Goal: Task Accomplishment & Management: Complete application form

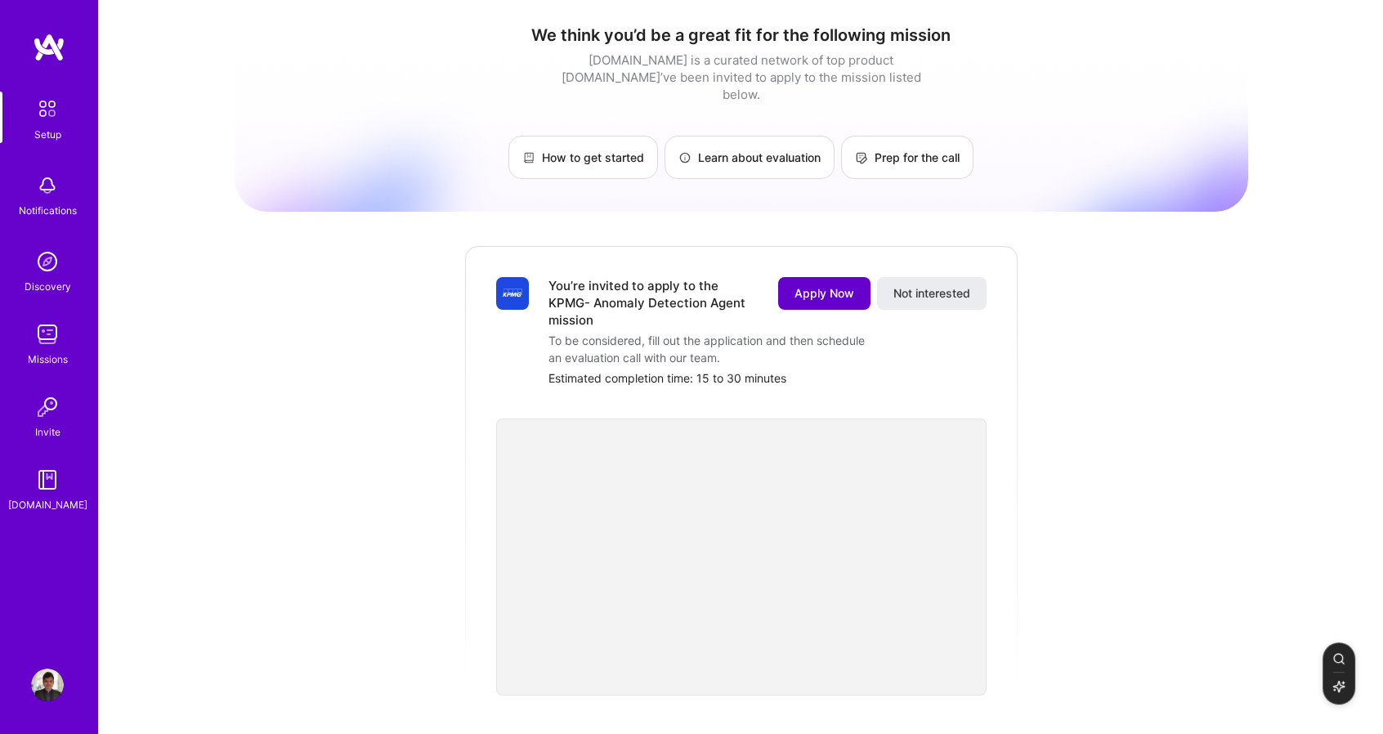
click at [800, 285] on span "Apply Now" at bounding box center [825, 293] width 60 height 16
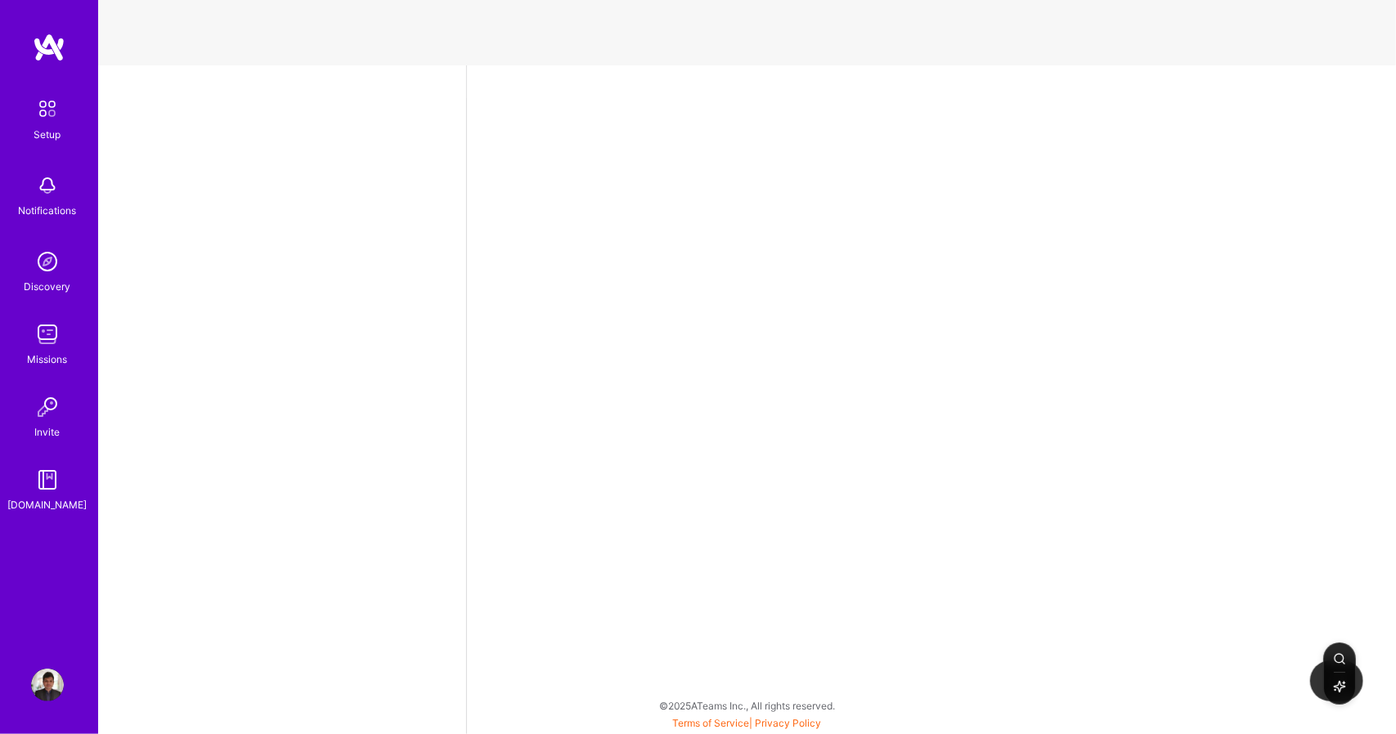
select select "US"
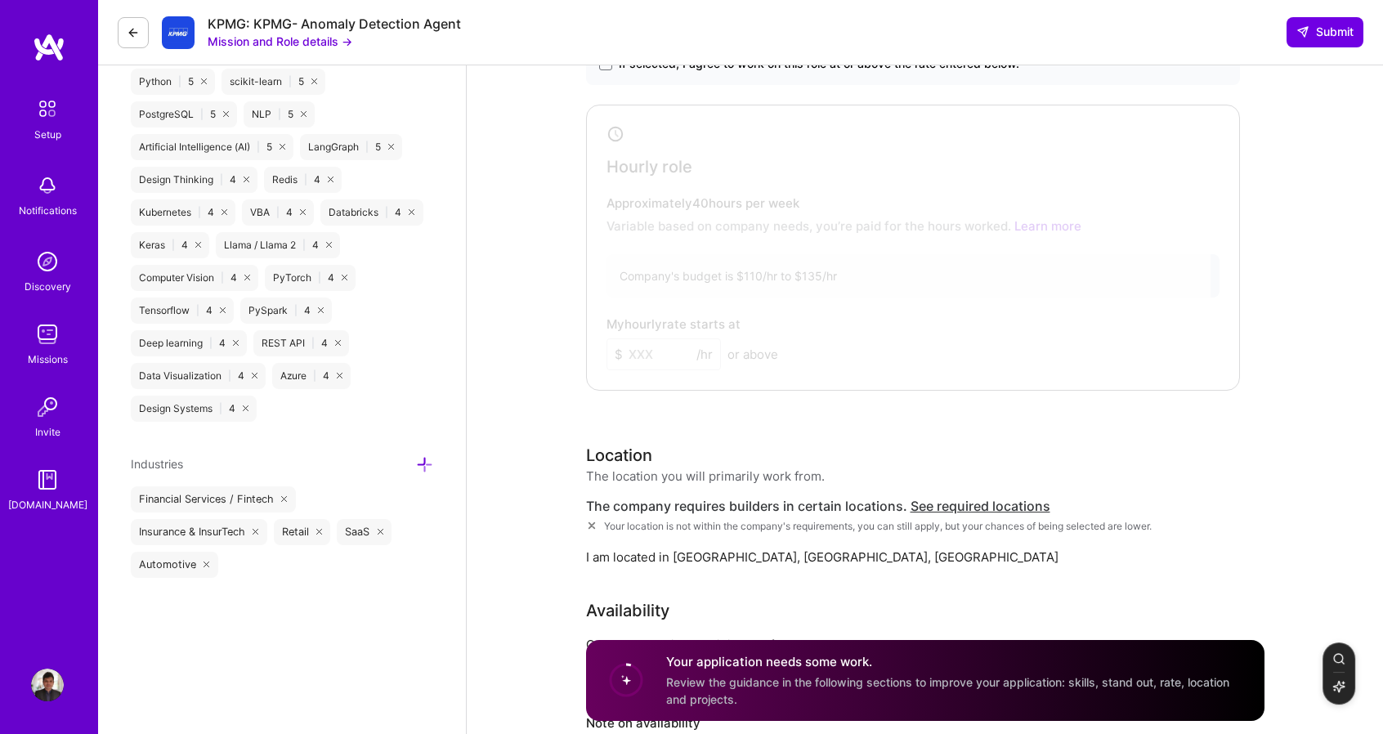
scroll to position [654, 0]
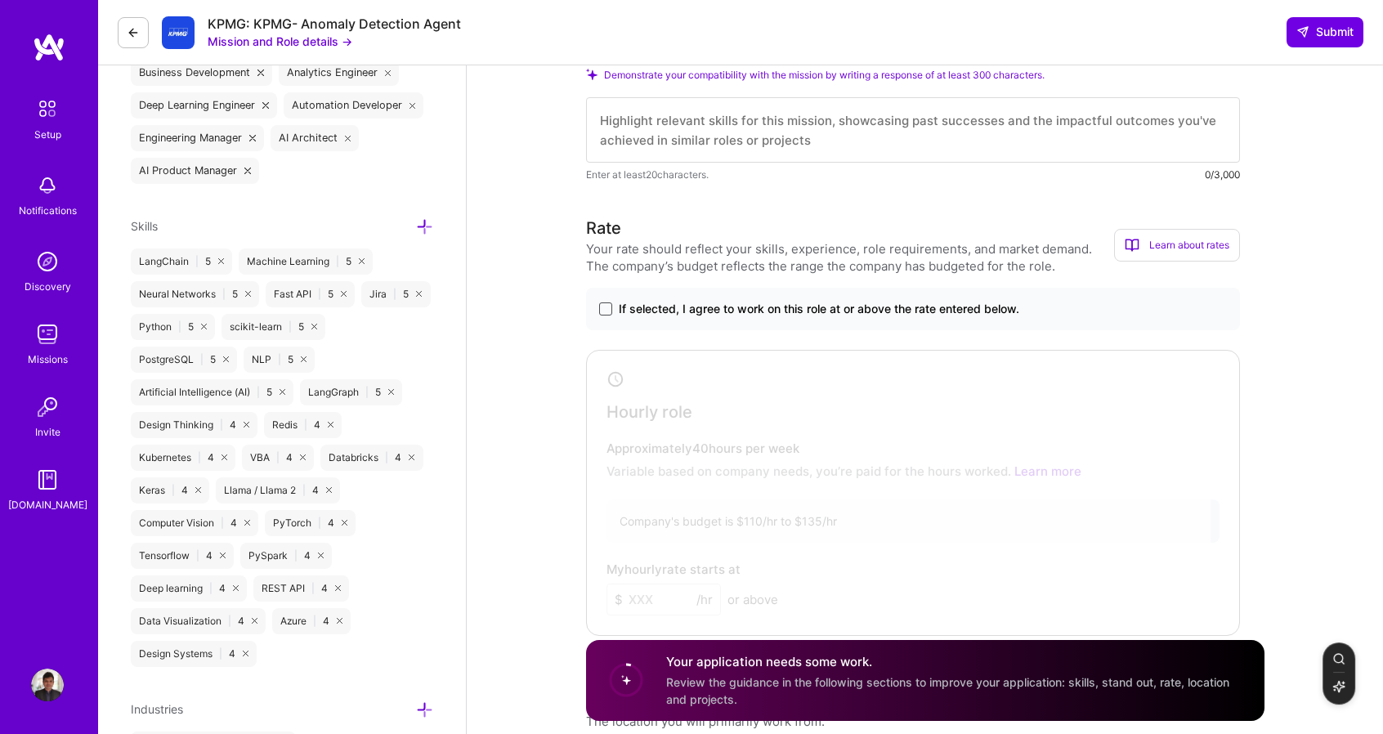
click at [611, 304] on span at bounding box center [605, 309] width 13 height 13
click at [0, 0] on input "If selected, I agree to work on this role at or above the rate entered below." at bounding box center [0, 0] width 0 height 0
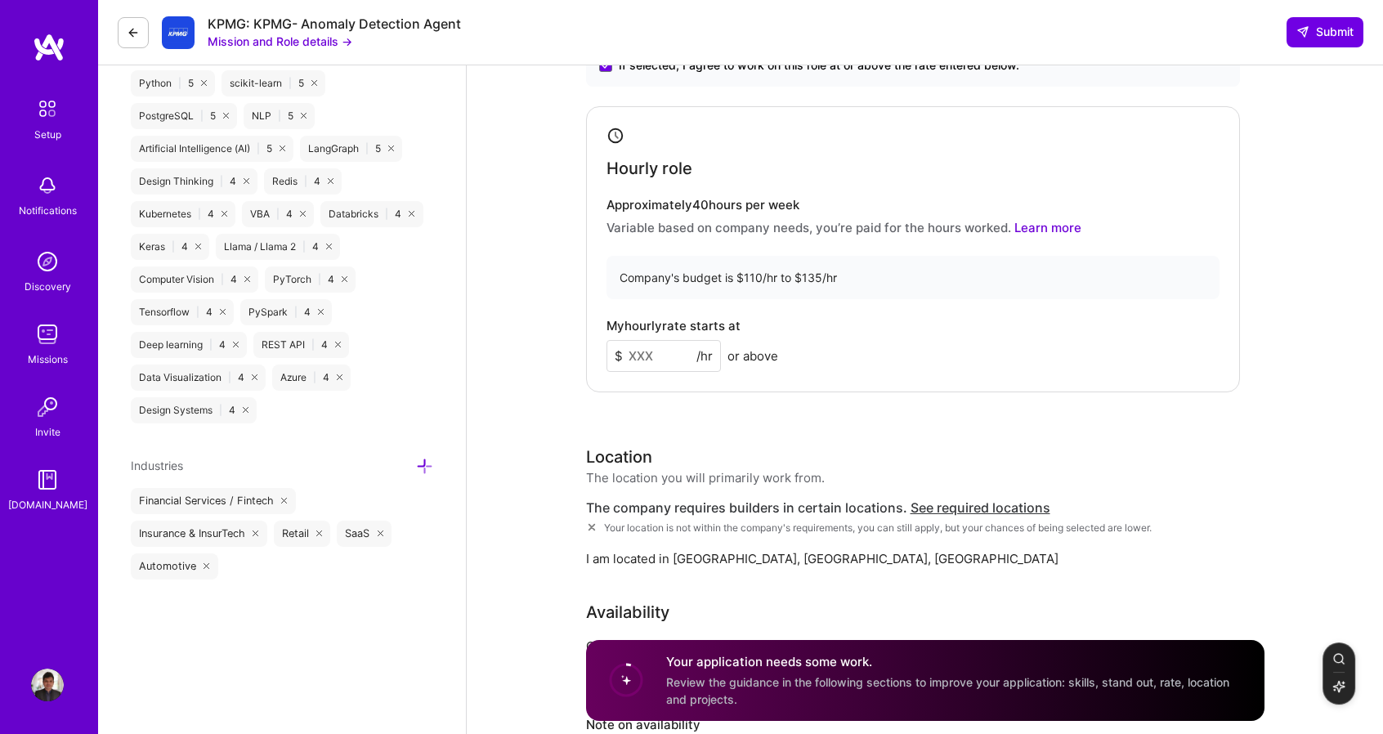
scroll to position [899, 0]
click at [664, 349] on input at bounding box center [664, 355] width 114 height 32
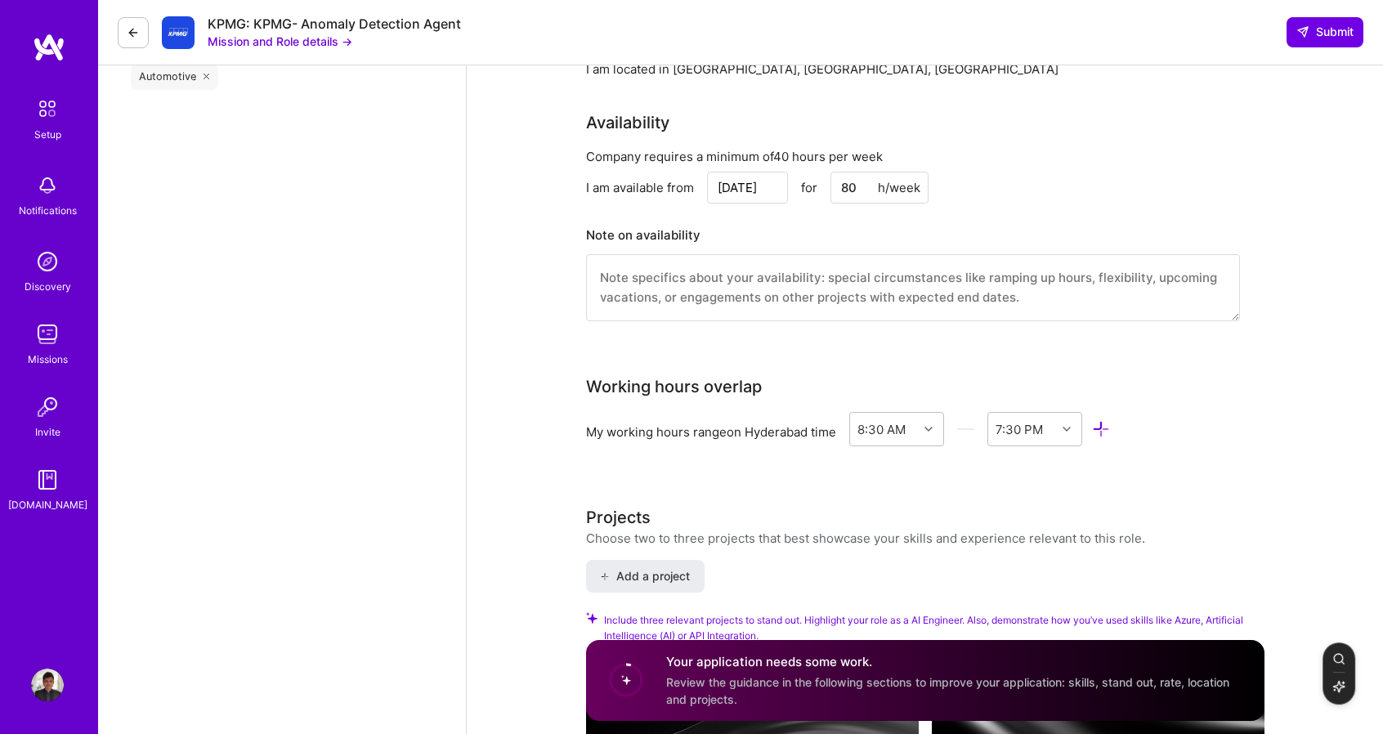
scroll to position [1390, 0]
drag, startPoint x: 865, startPoint y: 183, endPoint x: 831, endPoint y: 187, distance: 34.6
click at [831, 187] on input "80" at bounding box center [880, 185] width 98 height 32
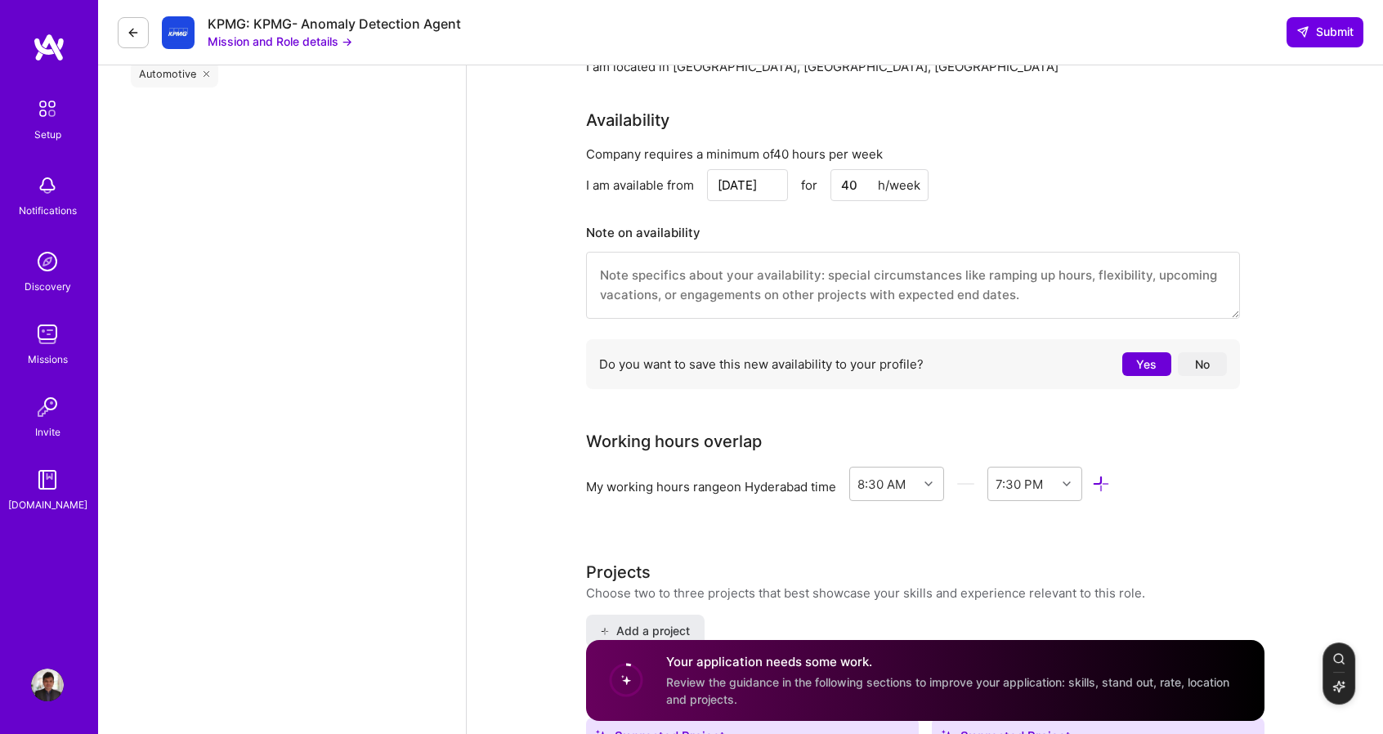
type input "40"
click at [500, 220] on div "Speed up interview scheduling by connecting your calendar. Set interview availa…" at bounding box center [925, 622] width 917 height 3895
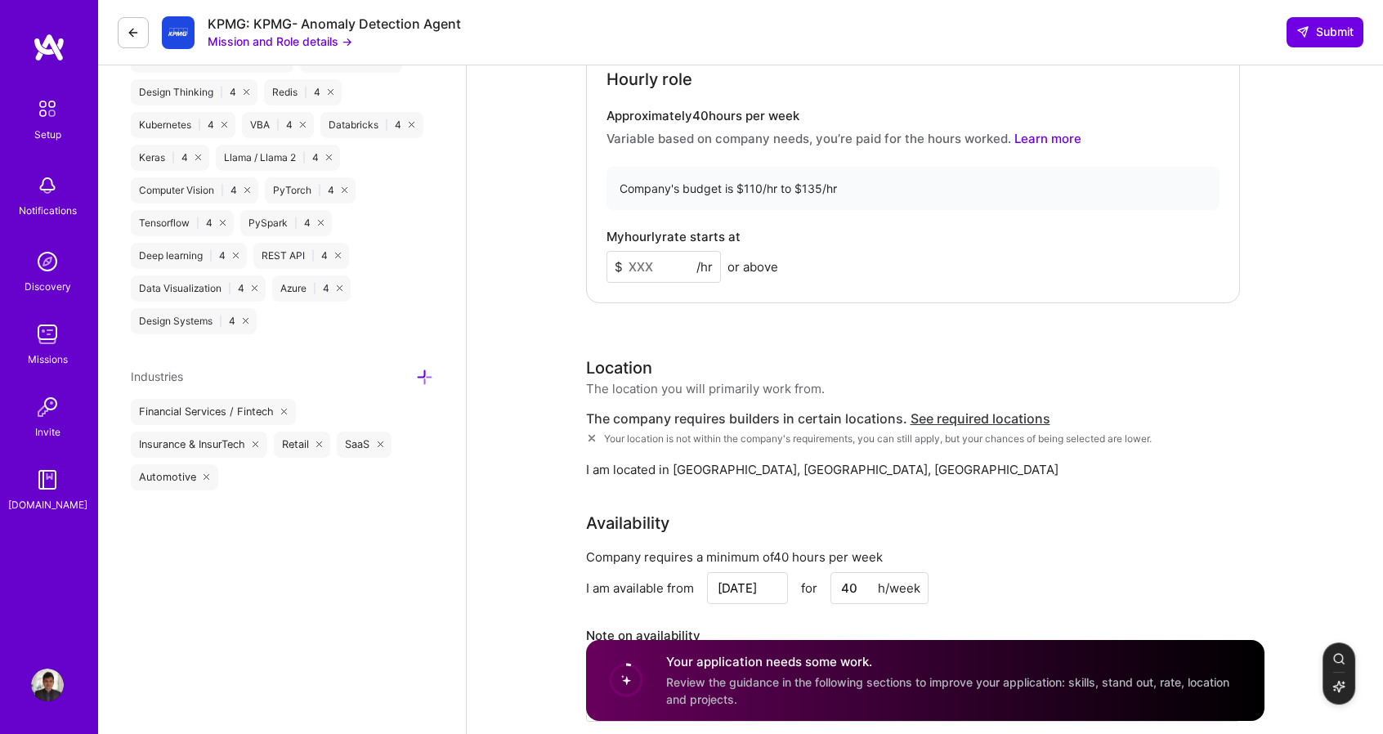
scroll to position [981, 0]
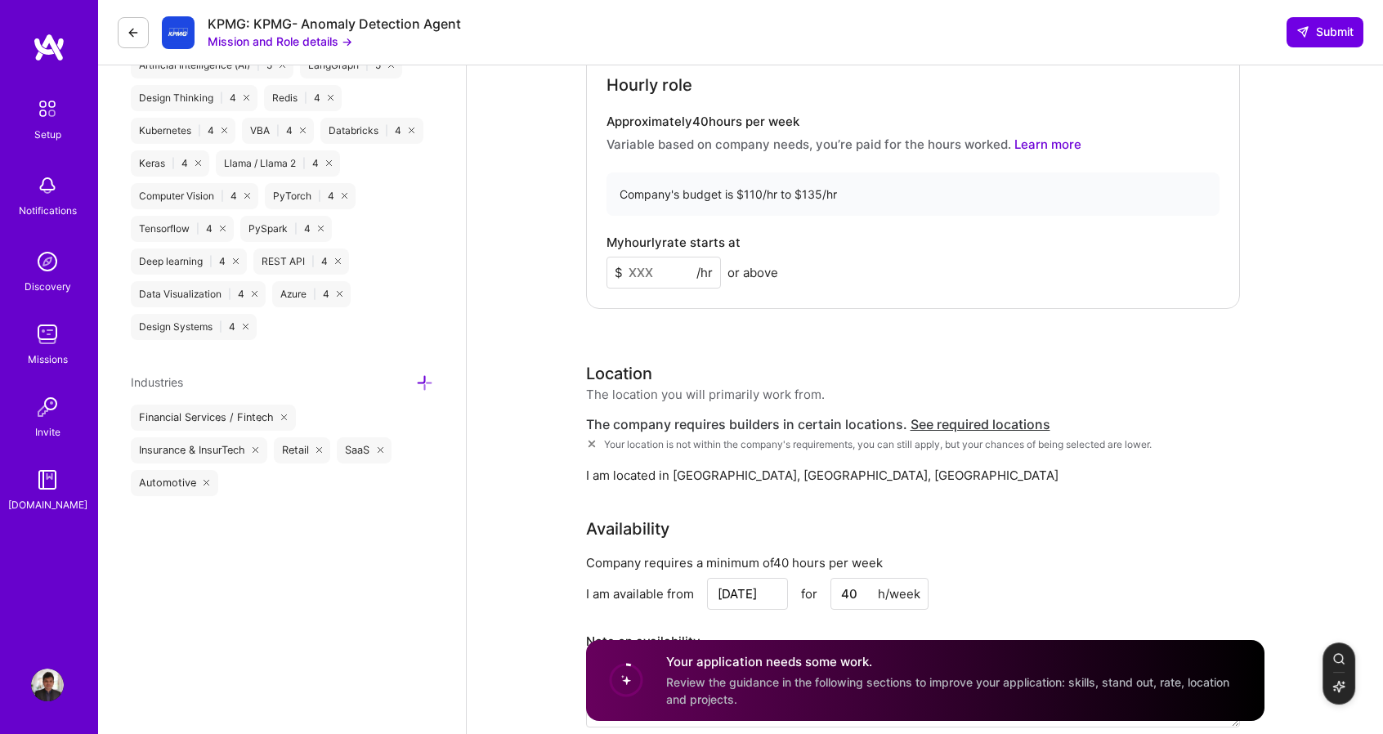
click at [643, 264] on input at bounding box center [664, 273] width 114 height 32
click at [924, 339] on div "Rate Your rate should reflect your skills, experience, role requirements, and m…" at bounding box center [925, 347] width 679 height 917
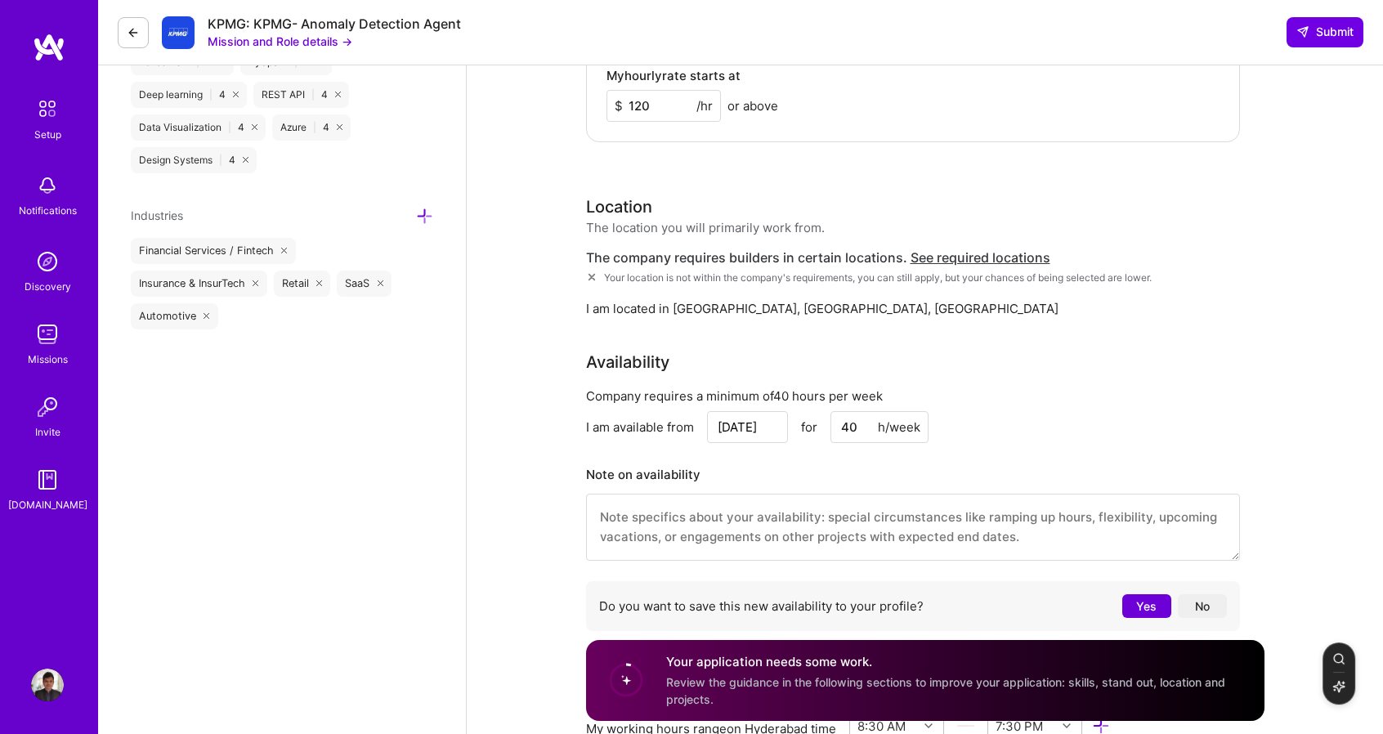
scroll to position [1145, 0]
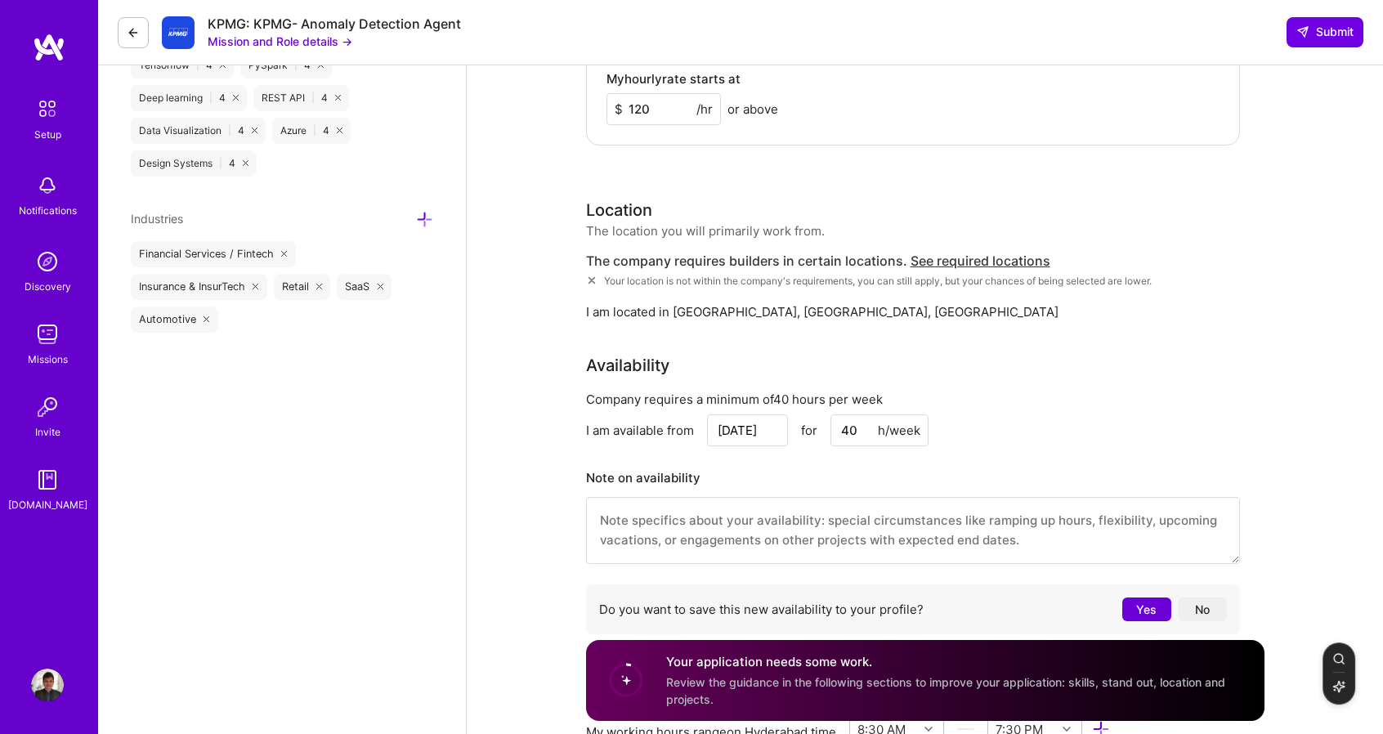
click at [643, 108] on input "120" at bounding box center [664, 109] width 114 height 32
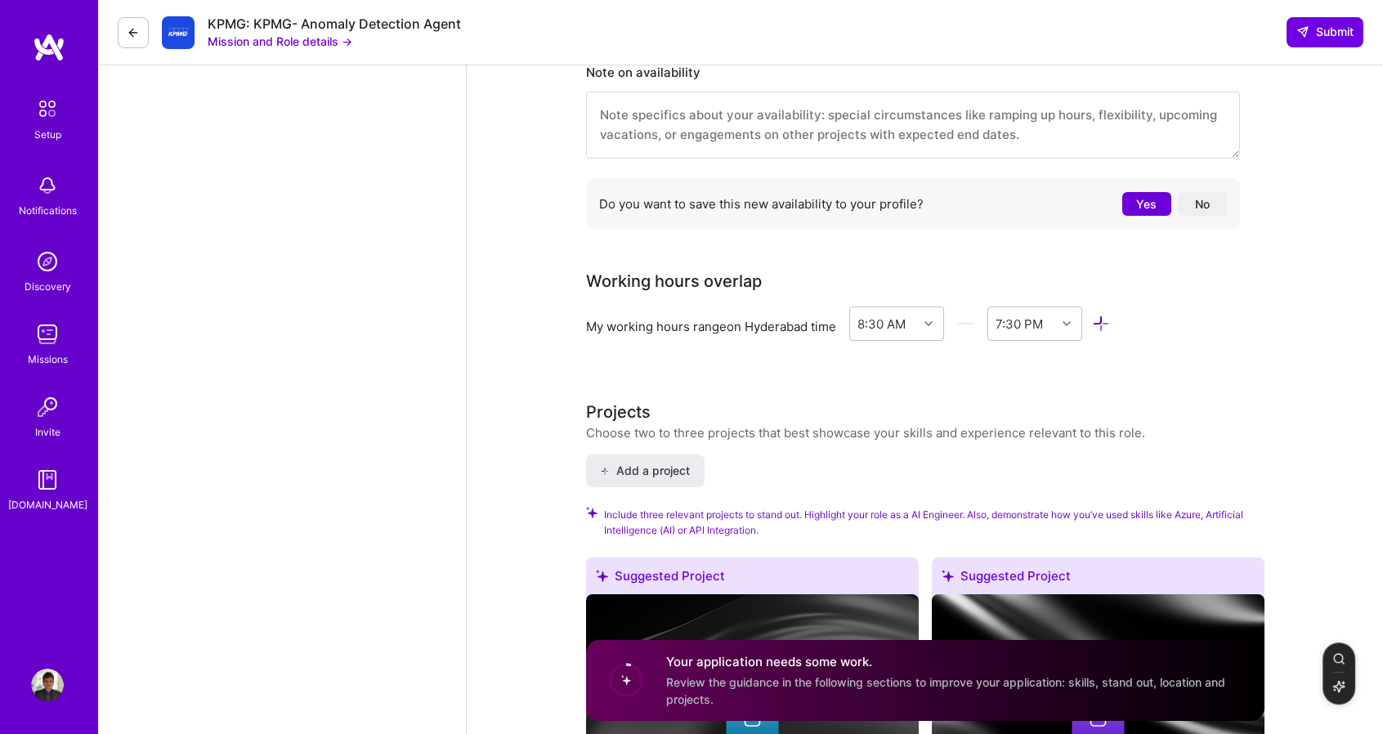
scroll to position [1554, 0]
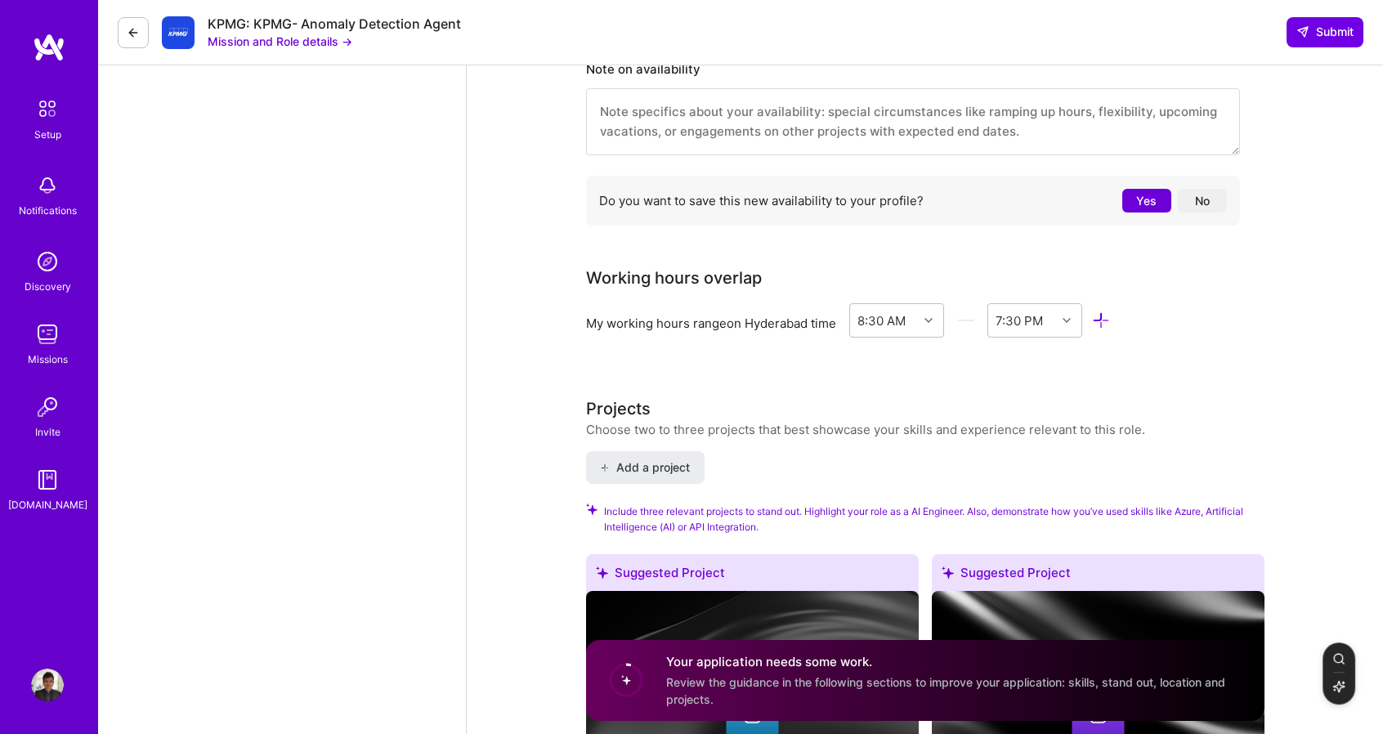
type input "115"
click at [1159, 200] on button "Yes" at bounding box center [1147, 201] width 49 height 24
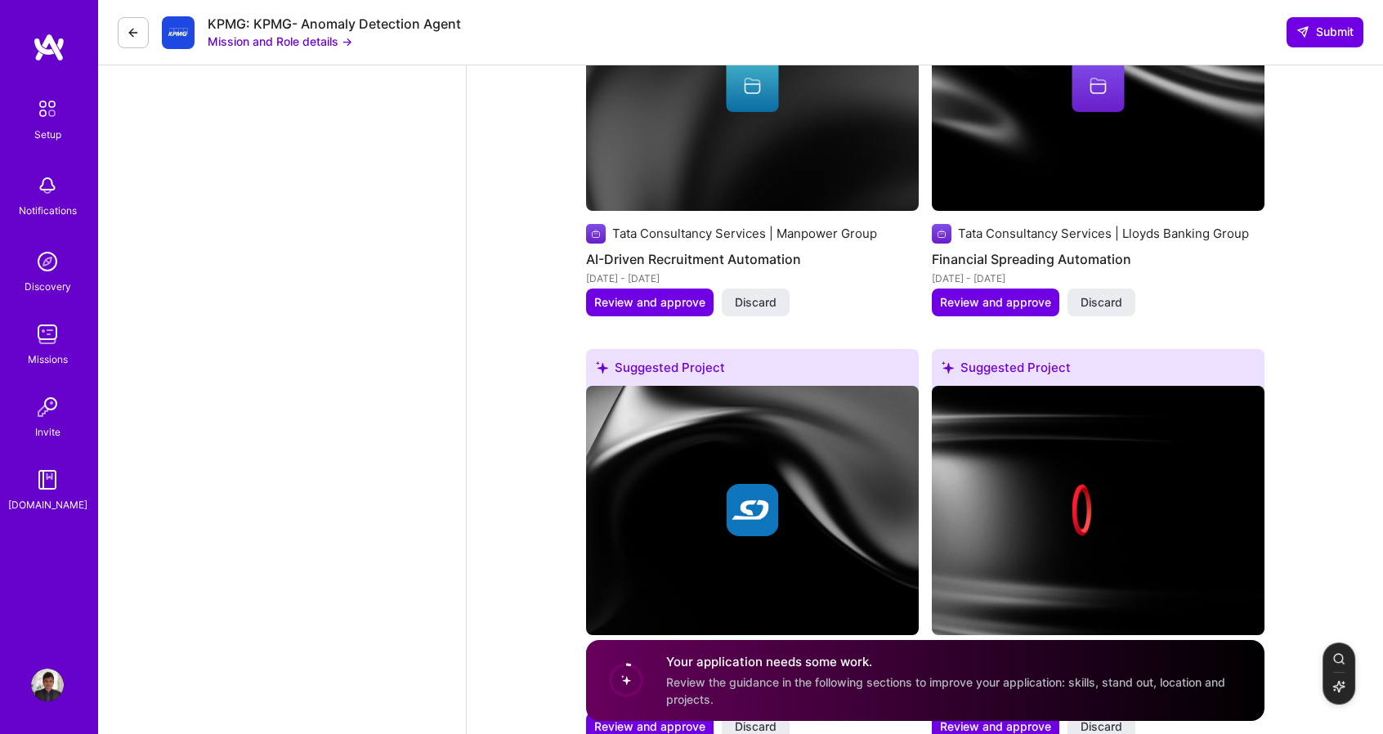
scroll to position [1717, 0]
